Goal: Task Accomplishment & Management: Complete application form

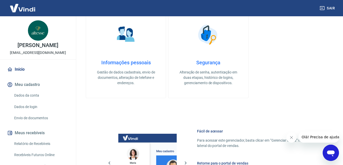
scroll to position [151, 0]
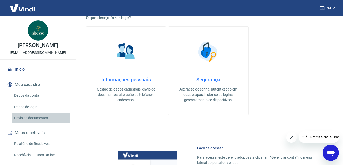
click at [42, 119] on link "Envio de documentos" at bounding box center [41, 118] width 58 height 10
